Goal: Transaction & Acquisition: Purchase product/service

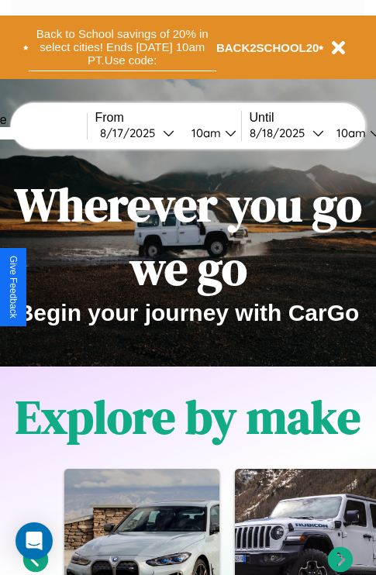
click at [122, 47] on button "Back to School savings of 20% in select cities! Ends 9/1 at 10am PT. Use code:" at bounding box center [123, 47] width 188 height 48
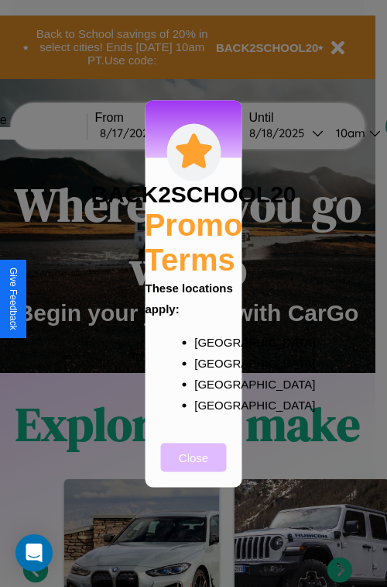
click at [194, 467] on button "Close" at bounding box center [194, 457] width 66 height 29
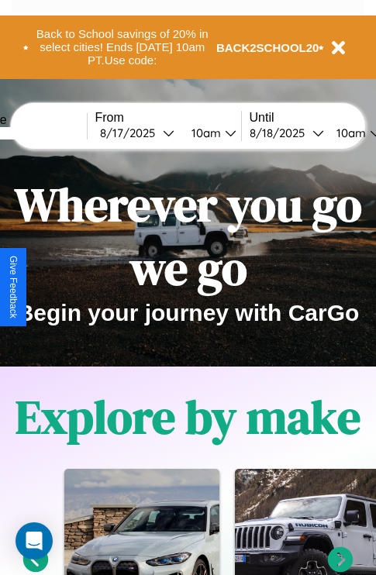
click at [52, 133] on input "text" at bounding box center [29, 133] width 116 height 12
type input "*******"
click at [155, 133] on div "8 / 17 / 2025" at bounding box center [131, 133] width 63 height 15
select select "*"
select select "****"
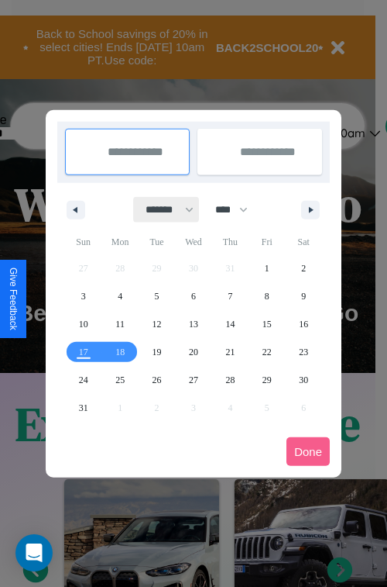
click at [163, 209] on select "******* ******** ***** ***** *** **** **** ****** ********* ******* ******** **…" at bounding box center [167, 210] width 66 height 26
select select "*"
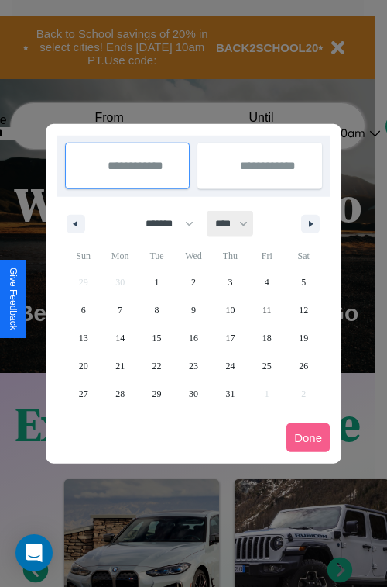
click at [239, 223] on select "**** **** **** **** **** **** **** **** **** **** **** **** **** **** **** ****…" at bounding box center [231, 224] width 46 height 26
select select "****"
click at [267, 365] on span "24" at bounding box center [267, 366] width 9 height 28
type input "**********"
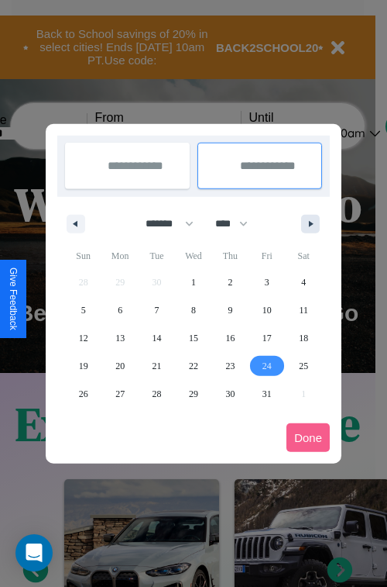
click at [311, 223] on icon "button" at bounding box center [314, 224] width 8 height 6
select select "*"
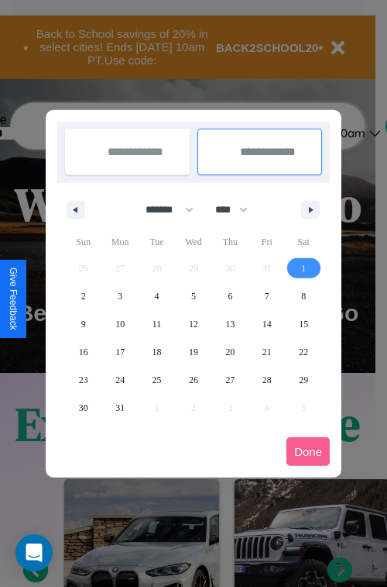
click at [304, 267] on span "1" at bounding box center [303, 268] width 5 height 28
type input "**********"
select select "*"
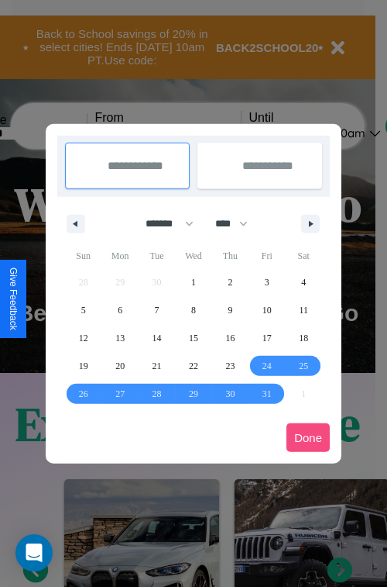
click at [308, 437] on button "Done" at bounding box center [308, 437] width 43 height 29
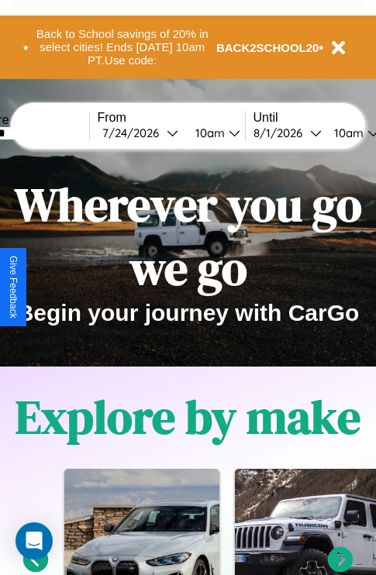
click at [226, 133] on div "10am" at bounding box center [208, 133] width 41 height 15
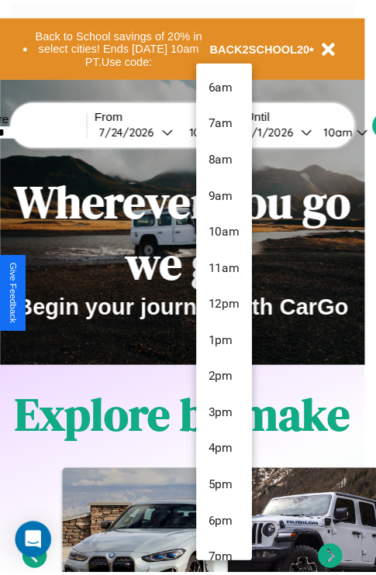
scroll to position [52, 0]
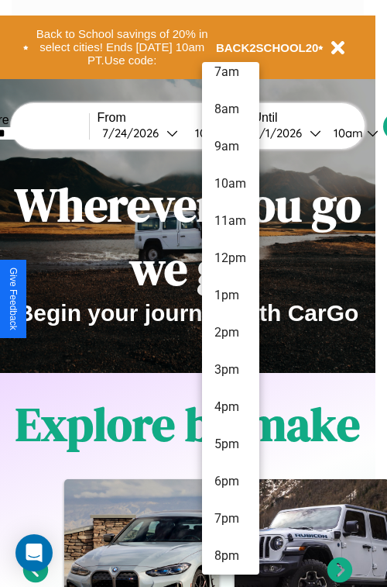
click at [230, 556] on li "8pm" at bounding box center [230, 555] width 57 height 37
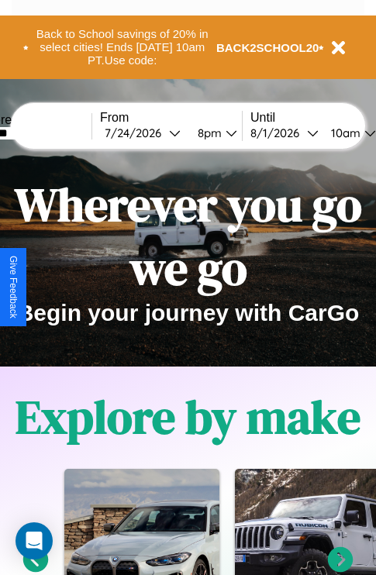
click at [363, 133] on div "10am" at bounding box center [343, 133] width 41 height 15
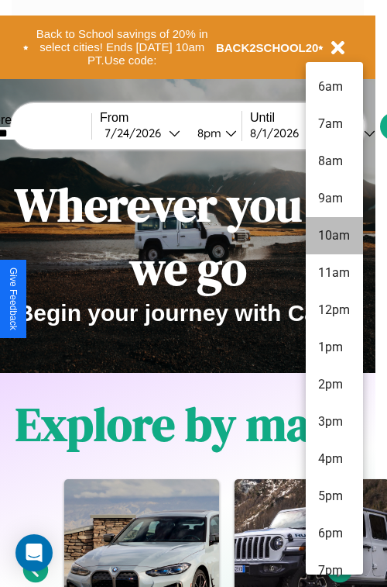
click at [334, 236] on li "10am" at bounding box center [334, 235] width 57 height 37
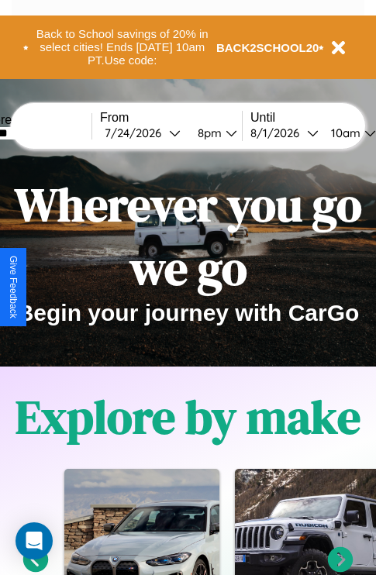
scroll to position [0, 53]
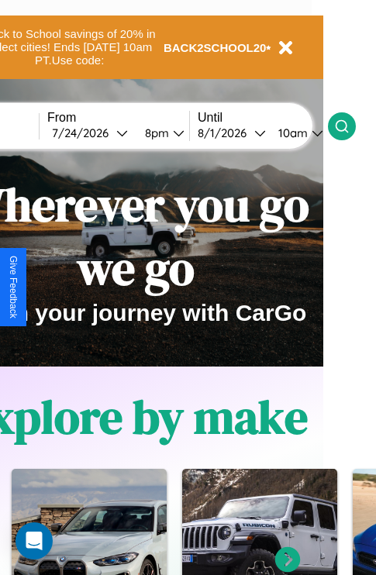
click at [350, 126] on icon at bounding box center [341, 126] width 15 height 15
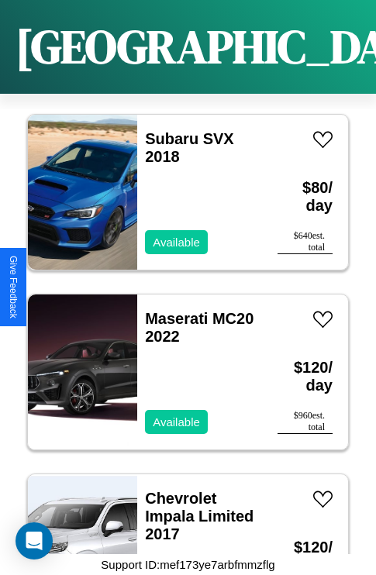
scroll to position [3834, 0]
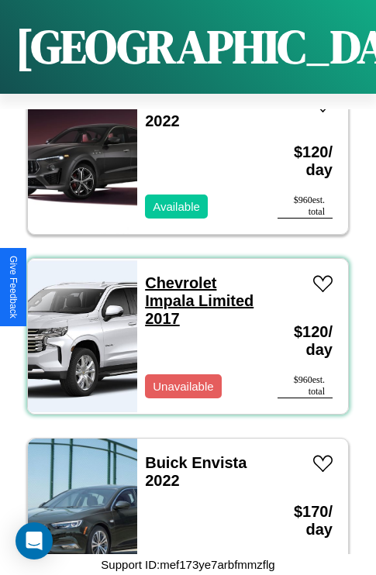
click at [176, 274] on link "Chevrolet Impala Limited 2017" at bounding box center [199, 300] width 108 height 53
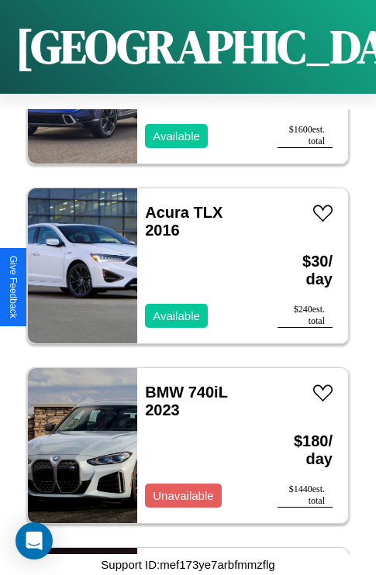
scroll to position [14801, 0]
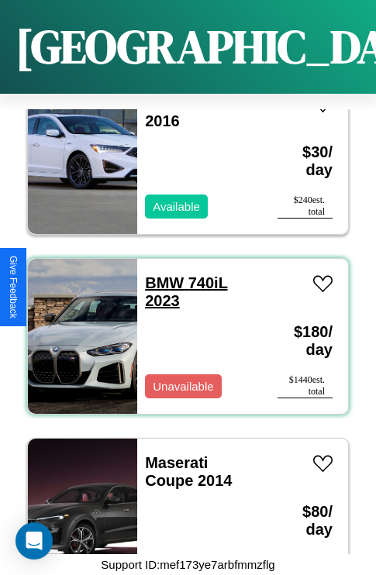
click at [160, 274] on link "BMW 740iL 2023" at bounding box center [186, 291] width 82 height 35
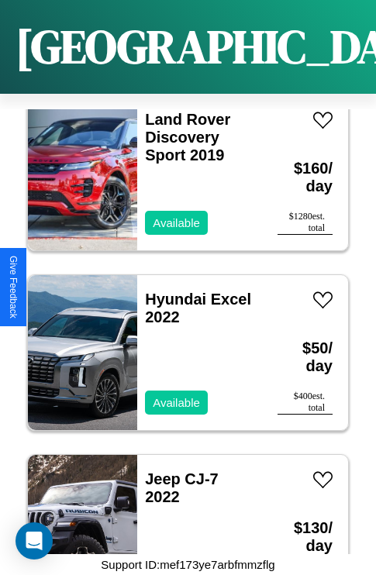
scroll to position [16419, 0]
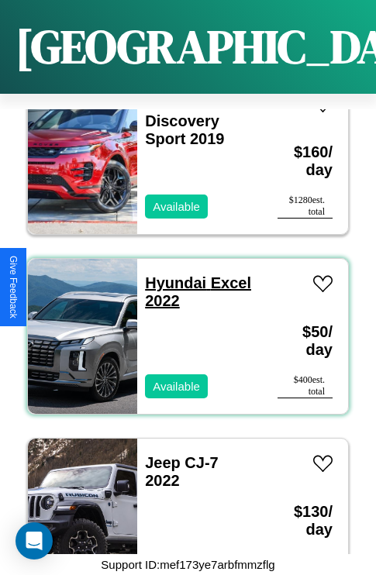
click at [170, 274] on link "Hyundai Excel 2022" at bounding box center [198, 291] width 106 height 35
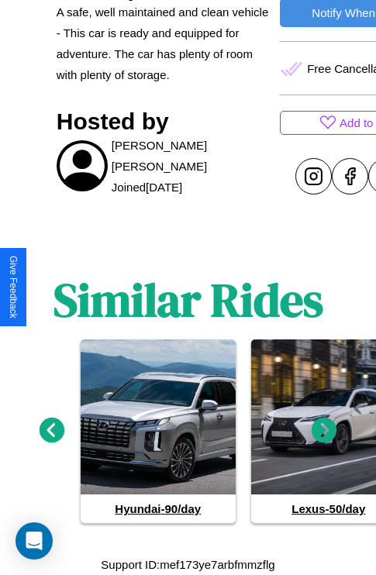
scroll to position [654, 0]
click at [324, 431] on icon at bounding box center [325, 431] width 26 height 26
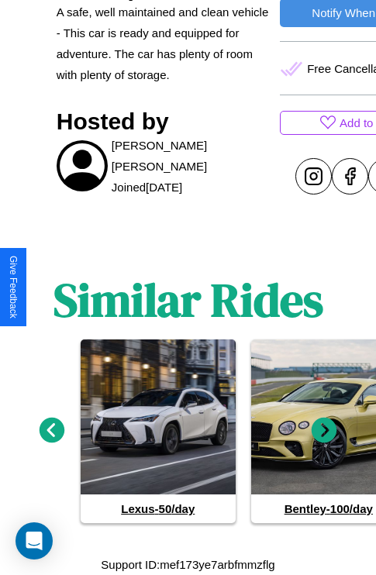
click at [324, 431] on icon at bounding box center [325, 431] width 26 height 26
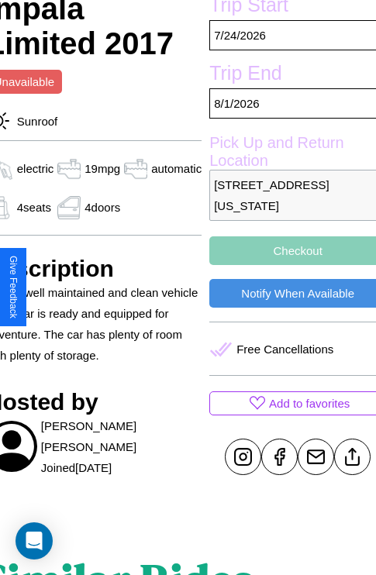
scroll to position [336, 74]
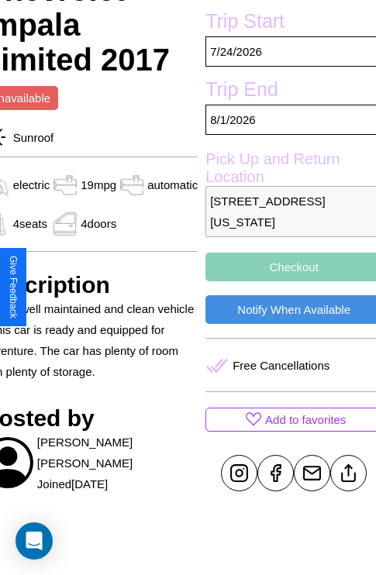
click at [287, 281] on button "Checkout" at bounding box center [293, 267] width 177 height 29
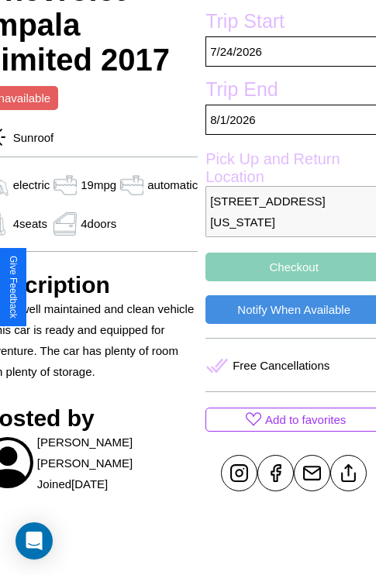
click at [287, 281] on button "Checkout" at bounding box center [293, 267] width 177 height 29
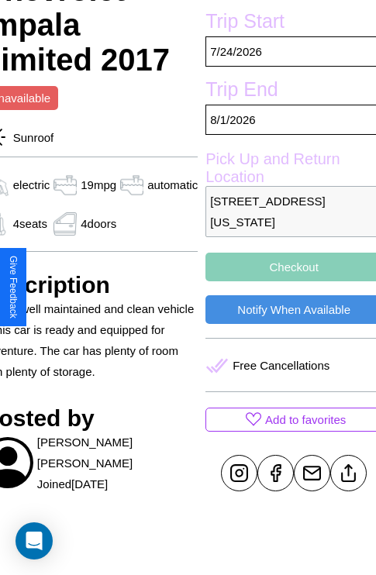
click at [287, 281] on button "Checkout" at bounding box center [293, 267] width 177 height 29
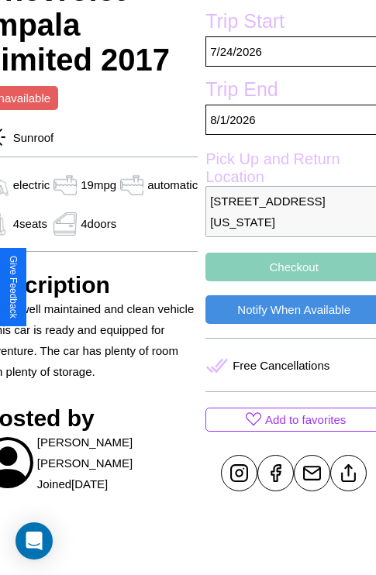
click at [287, 281] on button "Checkout" at bounding box center [293, 267] width 177 height 29
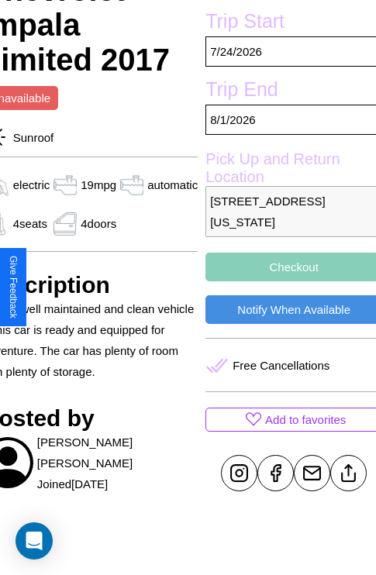
click at [287, 281] on button "Checkout" at bounding box center [293, 267] width 177 height 29
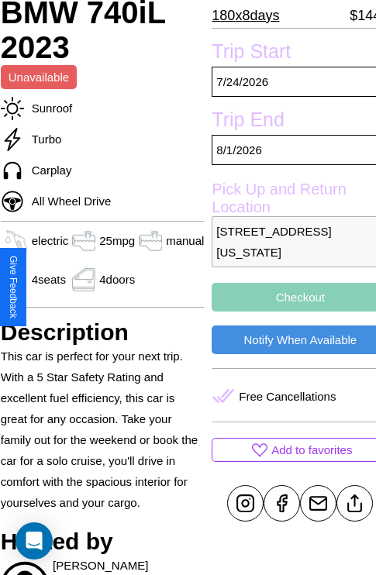
scroll to position [323, 62]
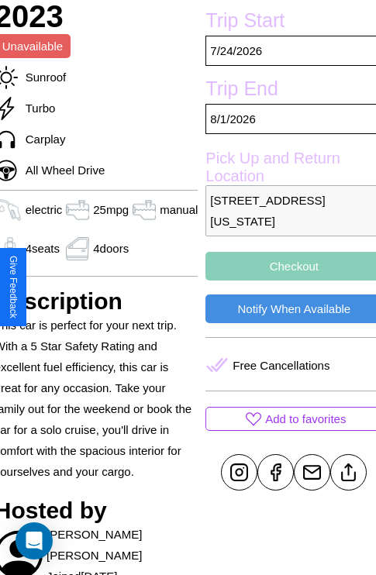
click at [288, 281] on button "Checkout" at bounding box center [293, 266] width 177 height 29
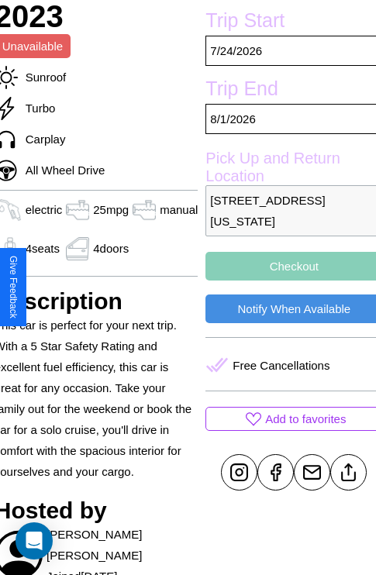
click at [288, 281] on button "Checkout" at bounding box center [293, 266] width 177 height 29
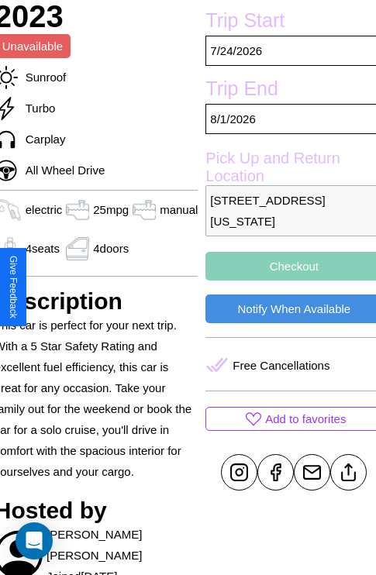
click at [288, 281] on button "Checkout" at bounding box center [293, 266] width 177 height 29
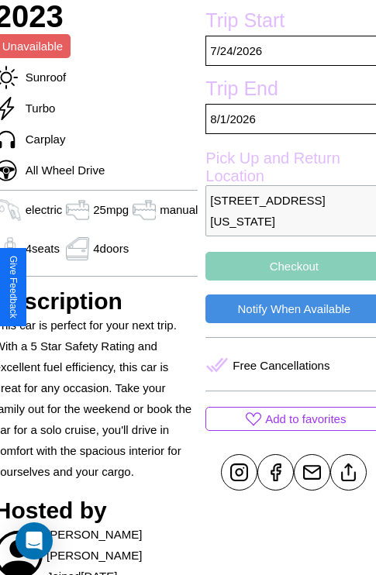
click at [288, 281] on button "Checkout" at bounding box center [293, 266] width 177 height 29
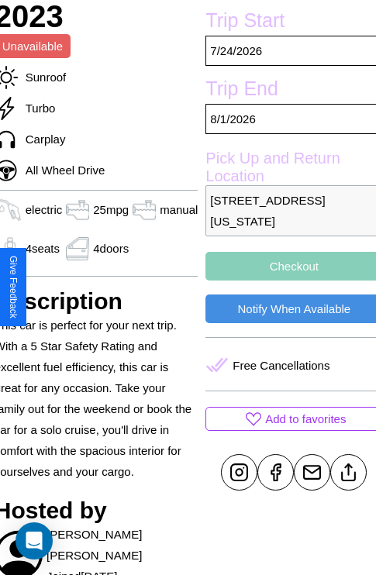
click at [288, 281] on button "Checkout" at bounding box center [293, 266] width 177 height 29
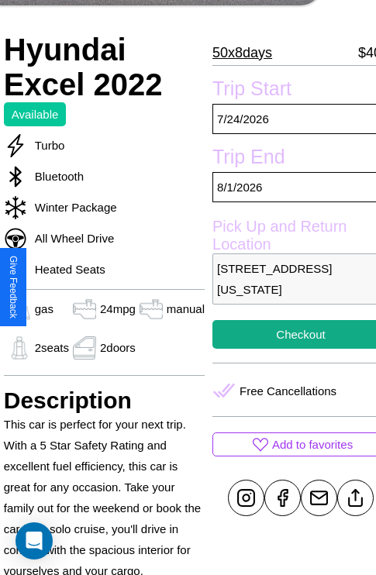
scroll to position [312, 53]
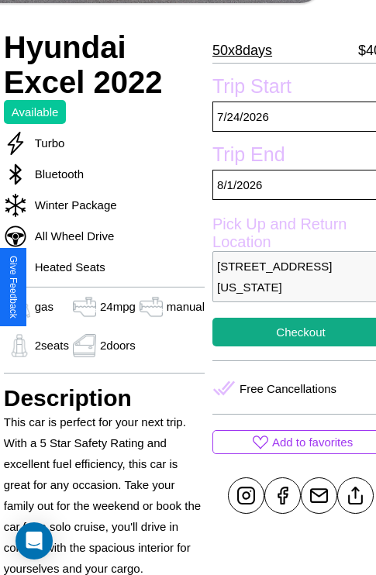
click at [288, 287] on p "4909 Cedar Street Seattle Washington 21842 United States" at bounding box center [300, 276] width 177 height 51
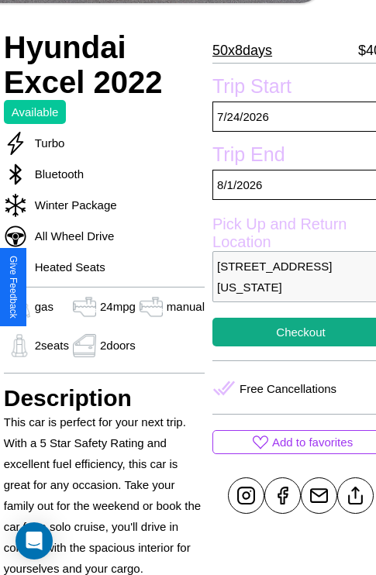
click at [288, 287] on p "4909 Cedar Street Seattle Washington 21842 United States" at bounding box center [300, 276] width 177 height 51
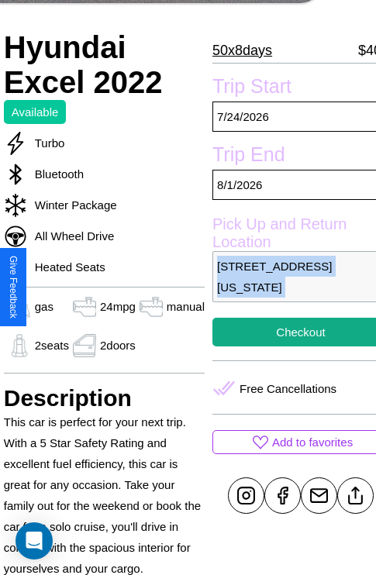
click at [288, 287] on p "4909 Cedar Street Seattle Washington 21842 United States" at bounding box center [300, 276] width 177 height 51
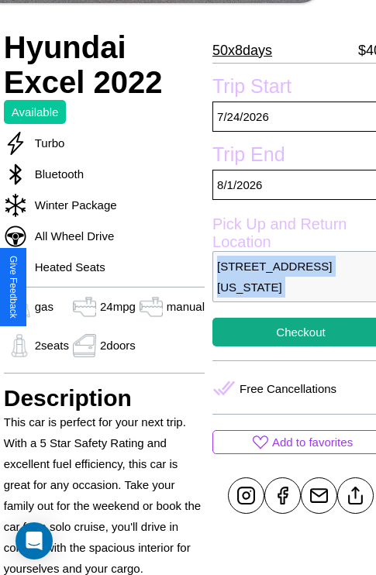
click at [288, 287] on p "4909 Cedar Street Seattle Washington 21842 United States" at bounding box center [300, 276] width 177 height 51
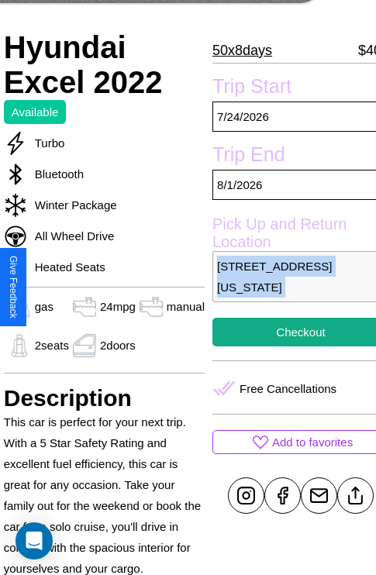
click at [288, 287] on p "4909 Cedar Street Seattle Washington 21842 United States" at bounding box center [300, 276] width 177 height 51
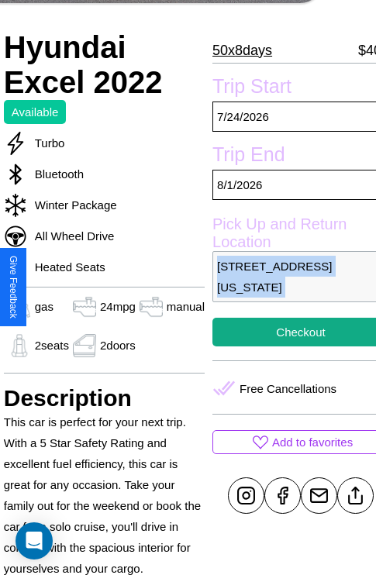
click at [288, 287] on p "4909 Cedar Street Seattle Washington 21842 United States" at bounding box center [300, 276] width 177 height 51
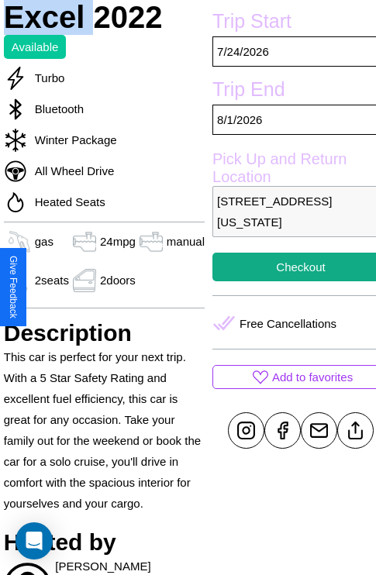
scroll to position [378, 53]
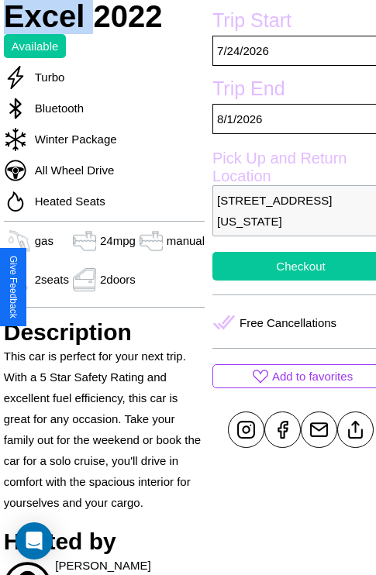
click at [288, 281] on button "Checkout" at bounding box center [300, 266] width 177 height 29
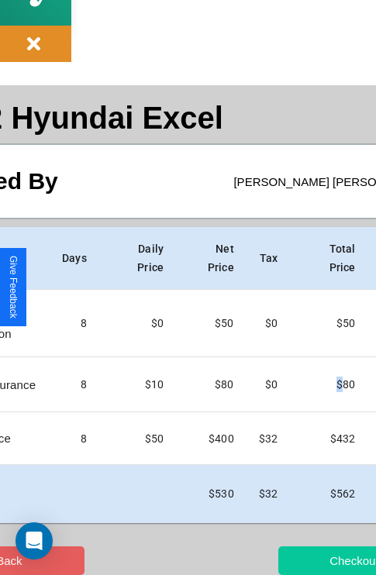
click at [300, 560] on button "Checkout" at bounding box center [353, 560] width 151 height 29
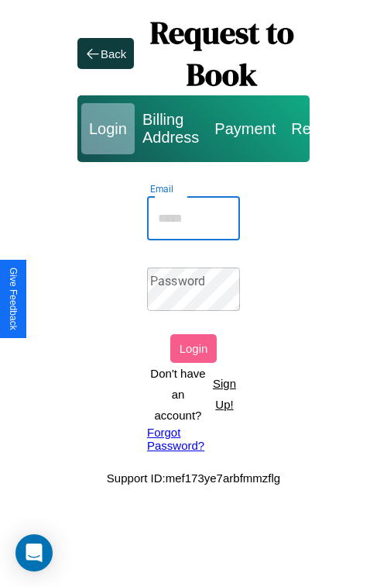
click at [194, 218] on input "Email" at bounding box center [193, 218] width 93 height 43
type input "**********"
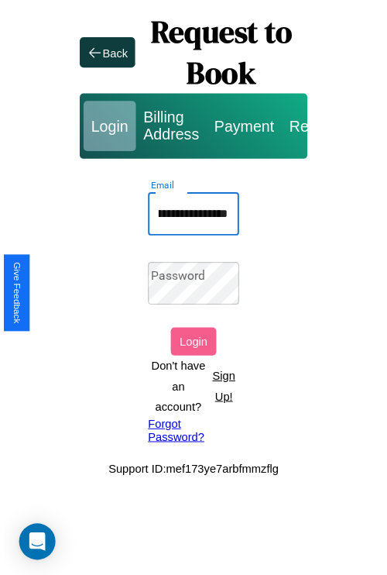
scroll to position [0, 0]
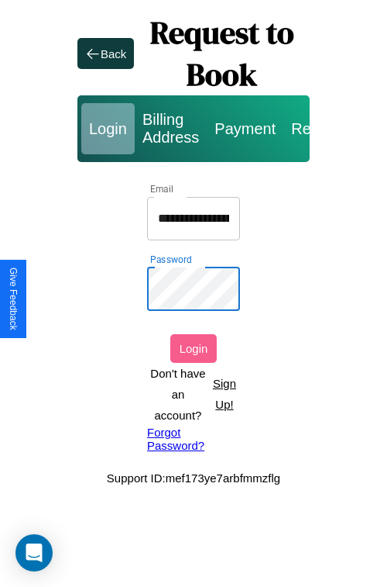
click at [194, 348] on button "Login" at bounding box center [193, 348] width 46 height 29
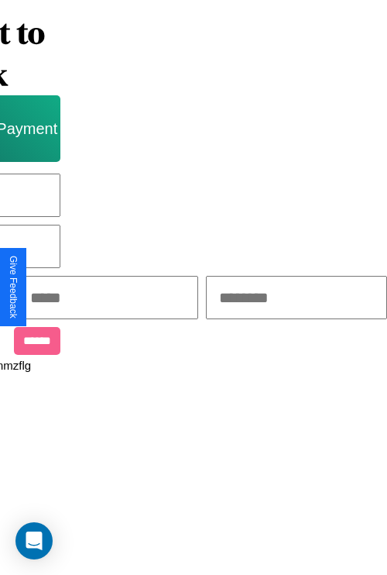
scroll to position [0, 263]
